Goal: Transaction & Acquisition: Purchase product/service

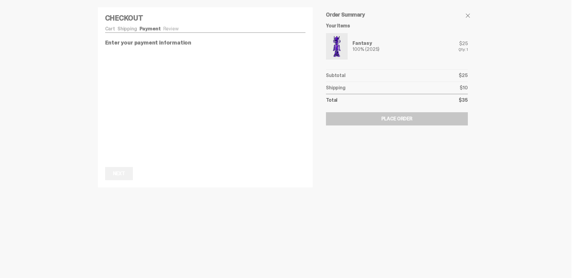
click at [399, 167] on div "Order Summary Your Items Fantasy 100% (2025) $25 Qty: 1 Subtotal $25 Shipping $…" at bounding box center [397, 90] width 154 height 180
click at [286, 18] on h4 "Checkout" at bounding box center [205, 17] width 201 height 7
click at [189, 100] on div "Next Next" at bounding box center [205, 98] width 201 height 13
click at [248, 38] on div "Cart Shipping Payment Review Fantasy 100% (2025) $25 1" at bounding box center [205, 65] width 201 height 79
click at [324, 108] on div "Order Summary Your Items Fantasy 100% (2025) $25 Qty: 1 Subtotal $25 Shipping $…" at bounding box center [397, 63] width 154 height 126
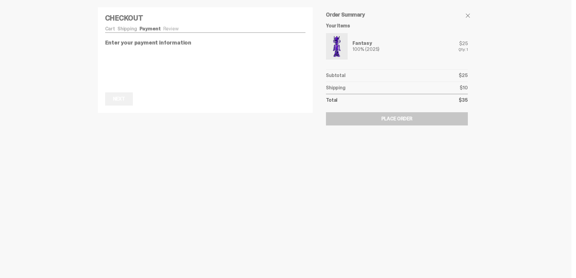
click at [341, 45] on img at bounding box center [336, 46] width 19 height 24
click at [114, 30] on ul "Cart Shipping Payment Review" at bounding box center [205, 29] width 201 height 6
click at [129, 29] on link "Shipping" at bounding box center [127, 29] width 20 height 6
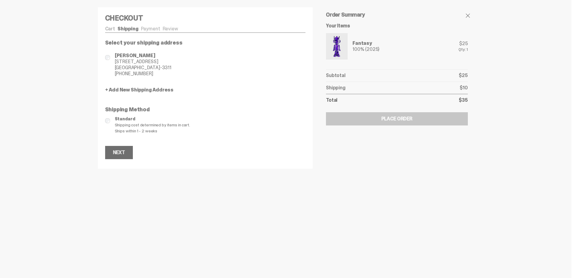
click at [125, 153] on button "Next" at bounding box center [119, 152] width 28 height 13
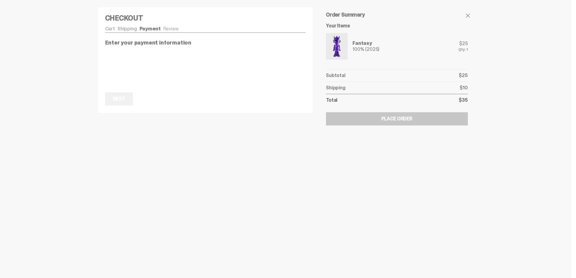
drag, startPoint x: 405, startPoint y: 153, endPoint x: 405, endPoint y: 143, distance: 9.4
click at [476, 87] on div "Checkout Cart Shipping Payment Review Fantasy 100% (2025) $25 1" at bounding box center [285, 66] width 385 height 133
click at [455, 101] on div "Total $35" at bounding box center [397, 100] width 142 height 12
click at [117, 100] on div "Next" at bounding box center [119, 99] width 12 height 5
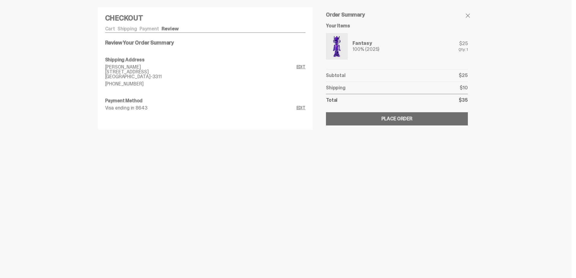
click at [422, 119] on button "Submitting Order Place Order" at bounding box center [397, 118] width 142 height 13
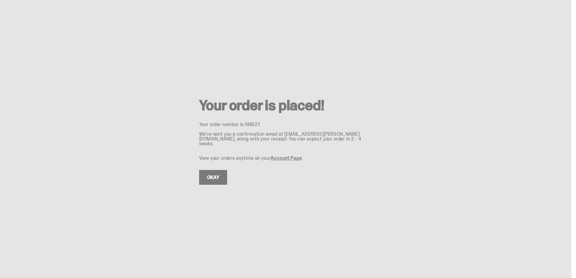
click at [275, 157] on link "Account Page" at bounding box center [285, 158] width 31 height 6
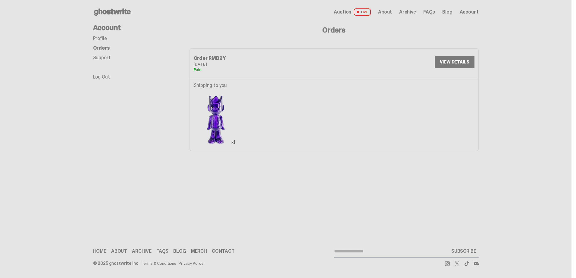
click at [119, 13] on icon at bounding box center [112, 12] width 39 height 10
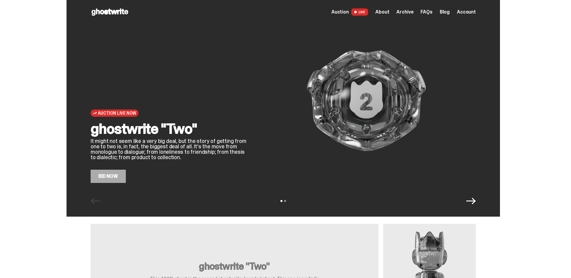
click at [347, 17] on div "Open main menu Home Auction LIVE About Archive FAQs Blog Account" at bounding box center [283, 12] width 385 height 10
drag, startPoint x: 347, startPoint y: 17, endPoint x: 348, endPoint y: 12, distance: 4.2
click at [348, 12] on span "Auction" at bounding box center [340, 12] width 17 height 5
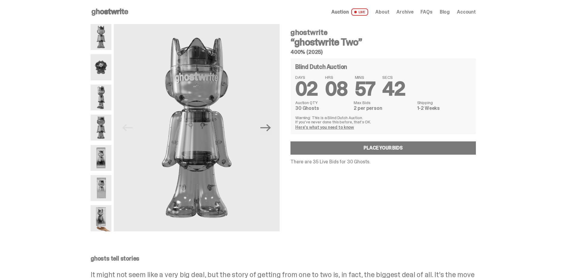
click at [349, 13] on span "Auction" at bounding box center [340, 12] width 17 height 5
click at [387, 12] on span "About" at bounding box center [383, 12] width 14 height 5
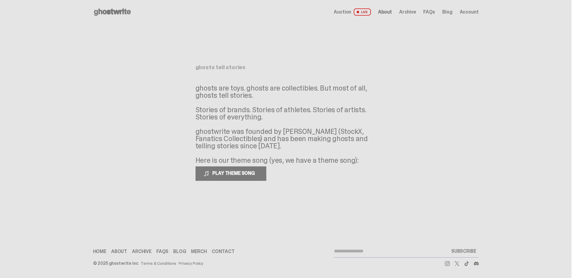
click at [408, 10] on span "Archive" at bounding box center [407, 12] width 17 height 5
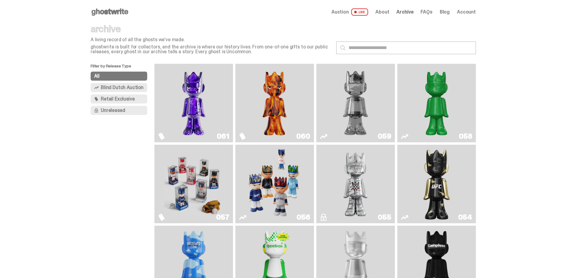
click at [121, 97] on span "Retail Exclusive" at bounding box center [118, 99] width 34 height 5
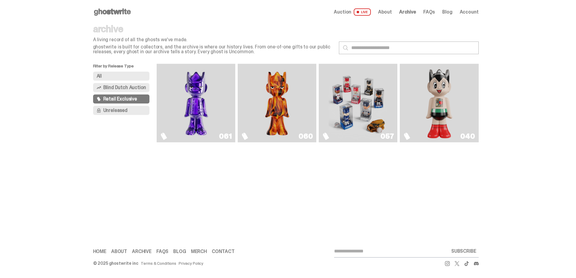
click at [438, 108] on img "Astro Boy (Heart)" at bounding box center [439, 103] width 32 height 74
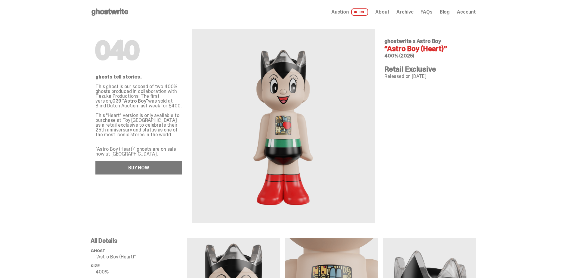
click at [169, 170] on link "BUY NOW" at bounding box center [138, 167] width 87 height 13
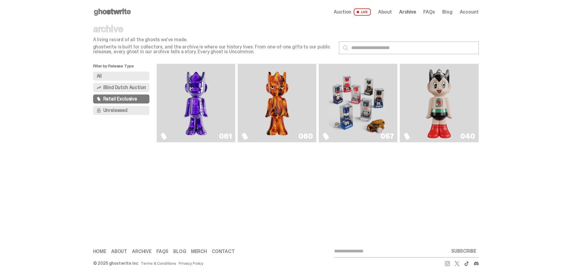
click at [378, 129] on img "Game Face (2025)" at bounding box center [358, 103] width 59 height 74
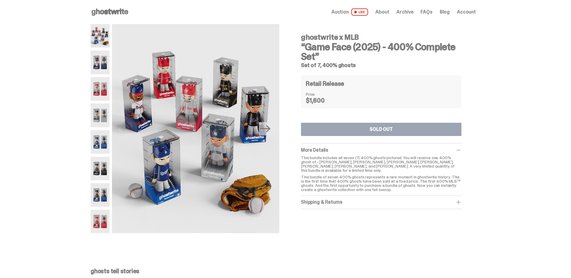
click at [373, 205] on div "Shipping & Returns $75 shipping fee per item. 1-2 Weeks Shipping. No returns. F…" at bounding box center [381, 203] width 161 height 14
click at [373, 202] on div "Shipping & Returns $75 shipping fee per item. 1-2 Weeks Shipping. No returns. F…" at bounding box center [381, 203] width 161 height 14
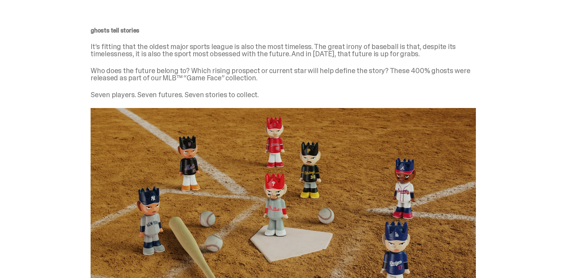
scroll to position [291, 0]
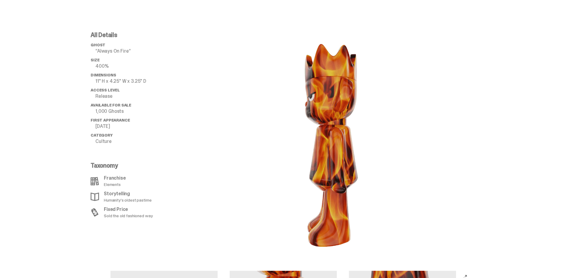
scroll to position [602, 0]
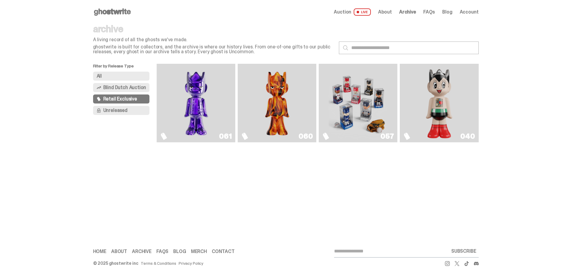
click at [204, 101] on img "Fantasy" at bounding box center [196, 103] width 59 height 74
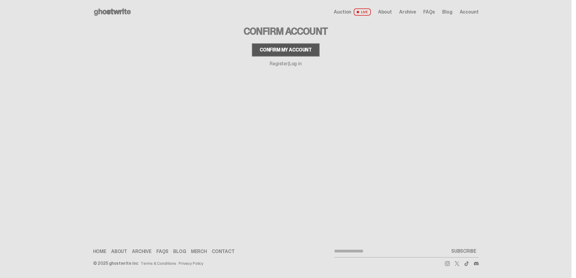
click at [263, 51] on div "Confirm my account" at bounding box center [286, 50] width 52 height 5
